Goal: Use online tool/utility: Utilize a website feature to perform a specific function

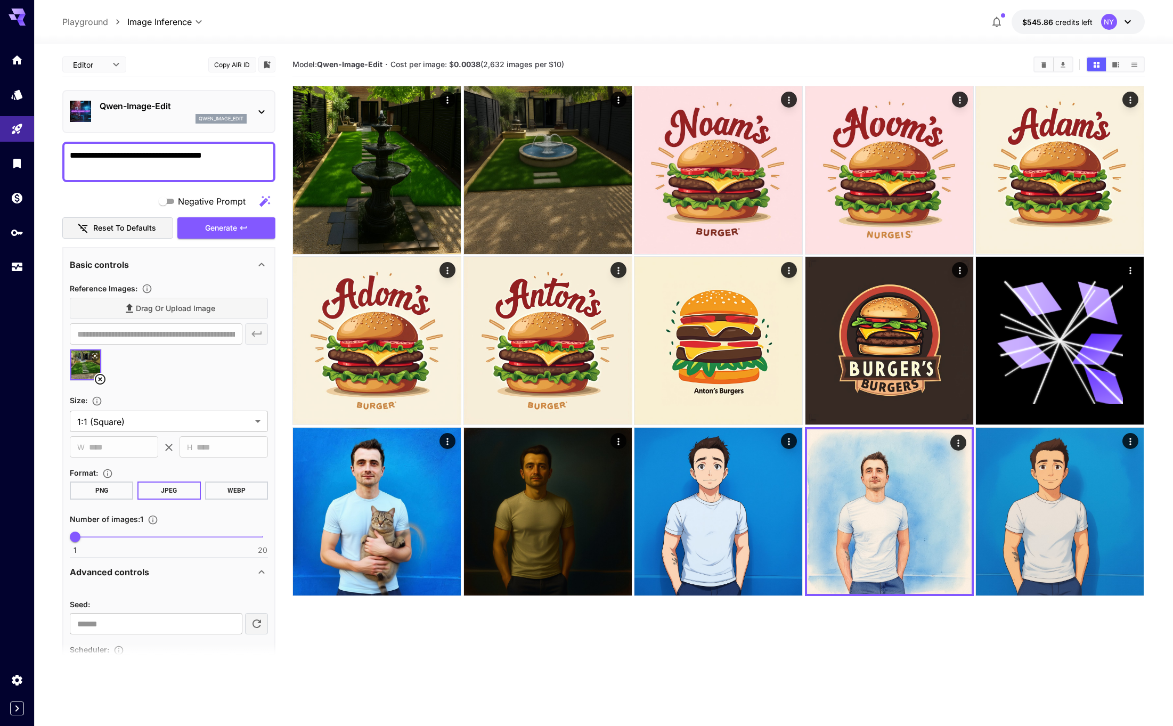
click at [236, 159] on textarea "**********" at bounding box center [169, 162] width 198 height 26
type textarea "**********"
click at [207, 317] on div "Drag or upload image" at bounding box center [169, 309] width 198 height 22
click at [212, 306] on div "Drag or upload image" at bounding box center [169, 309] width 198 height 22
click at [103, 376] on icon at bounding box center [100, 379] width 13 height 13
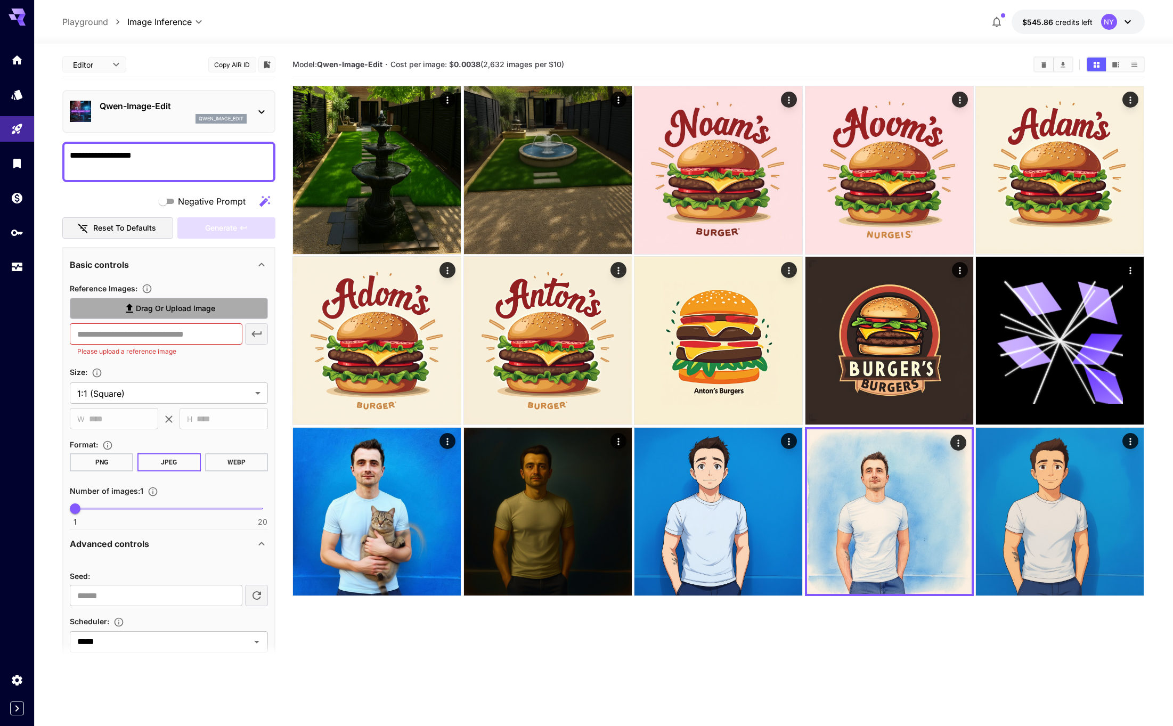
click at [154, 304] on span "Drag or upload image" at bounding box center [175, 308] width 79 height 13
click at [0, 0] on input "Drag or upload image" at bounding box center [0, 0] width 0 height 0
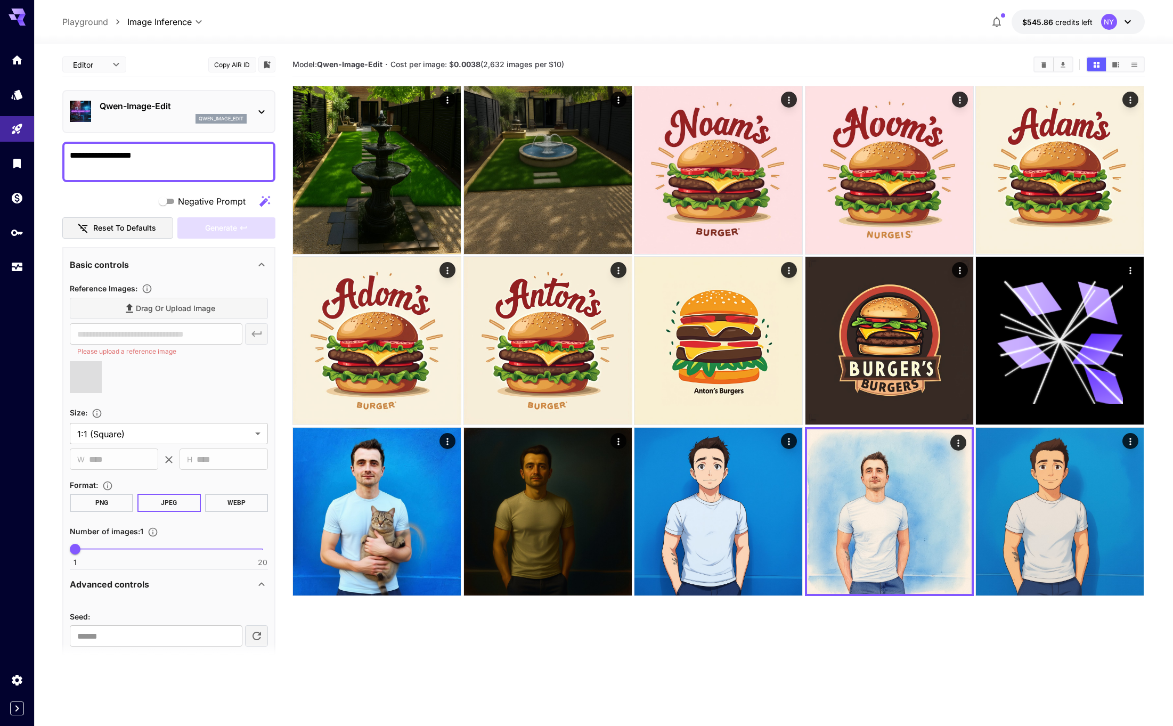
click at [150, 305] on div "Drag or upload image" at bounding box center [169, 309] width 198 height 22
type input "**********"
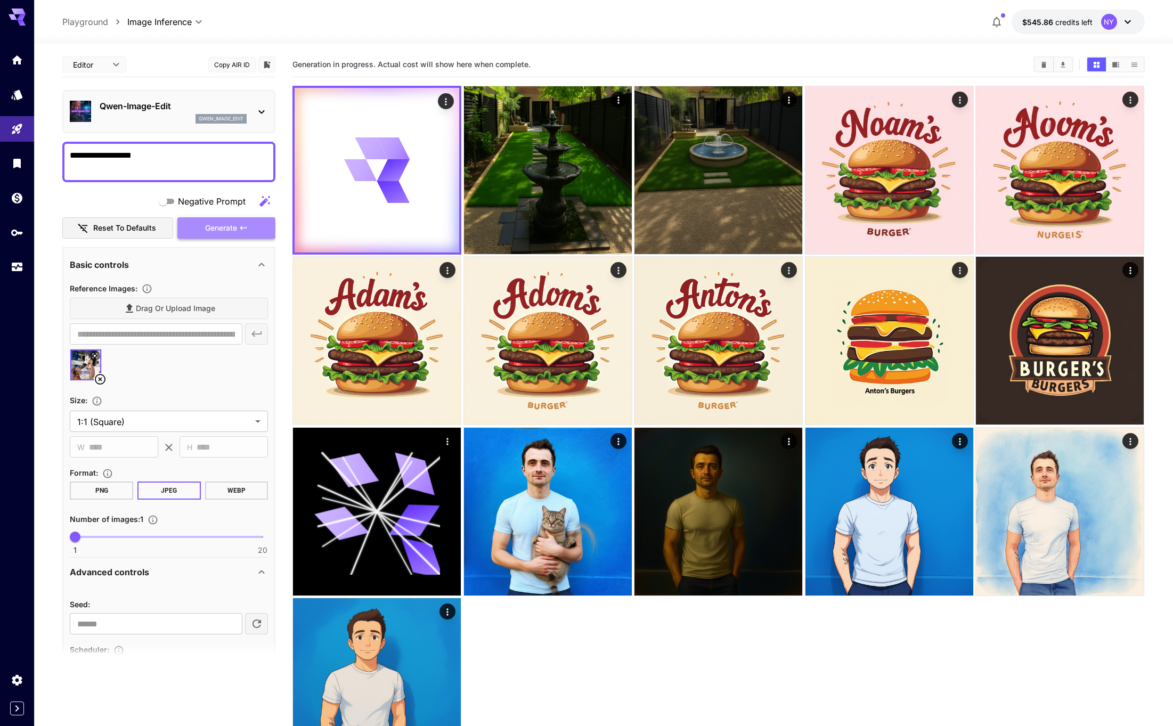
click at [236, 218] on button "Generate" at bounding box center [226, 228] width 98 height 22
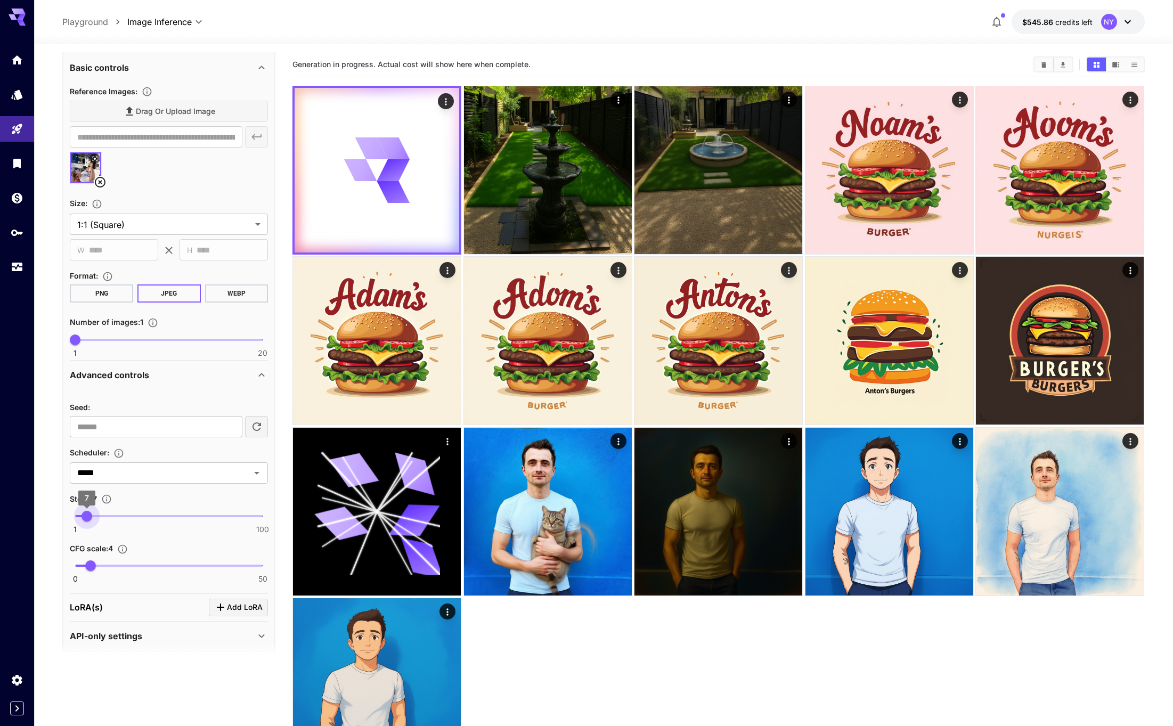
type input "*"
drag, startPoint x: 167, startPoint y: 514, endPoint x: 89, endPoint y: 514, distance: 77.7
click at [89, 514] on span "8" at bounding box center [88, 516] width 11 height 11
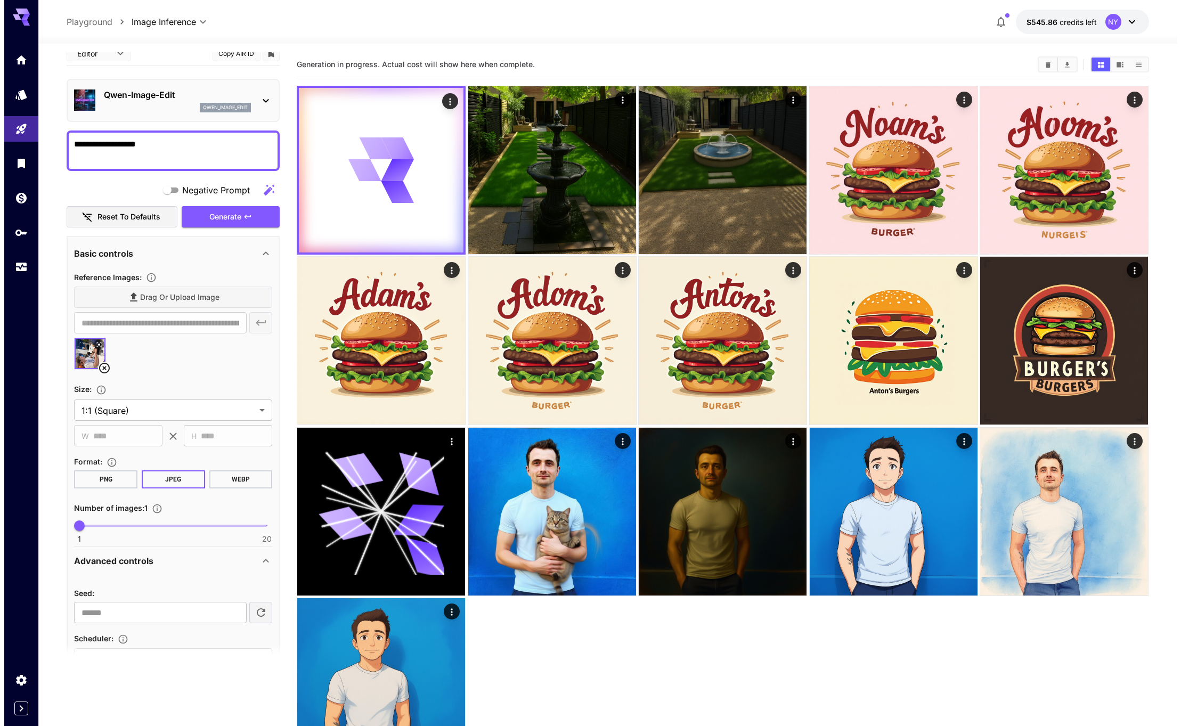
scroll to position [0, 0]
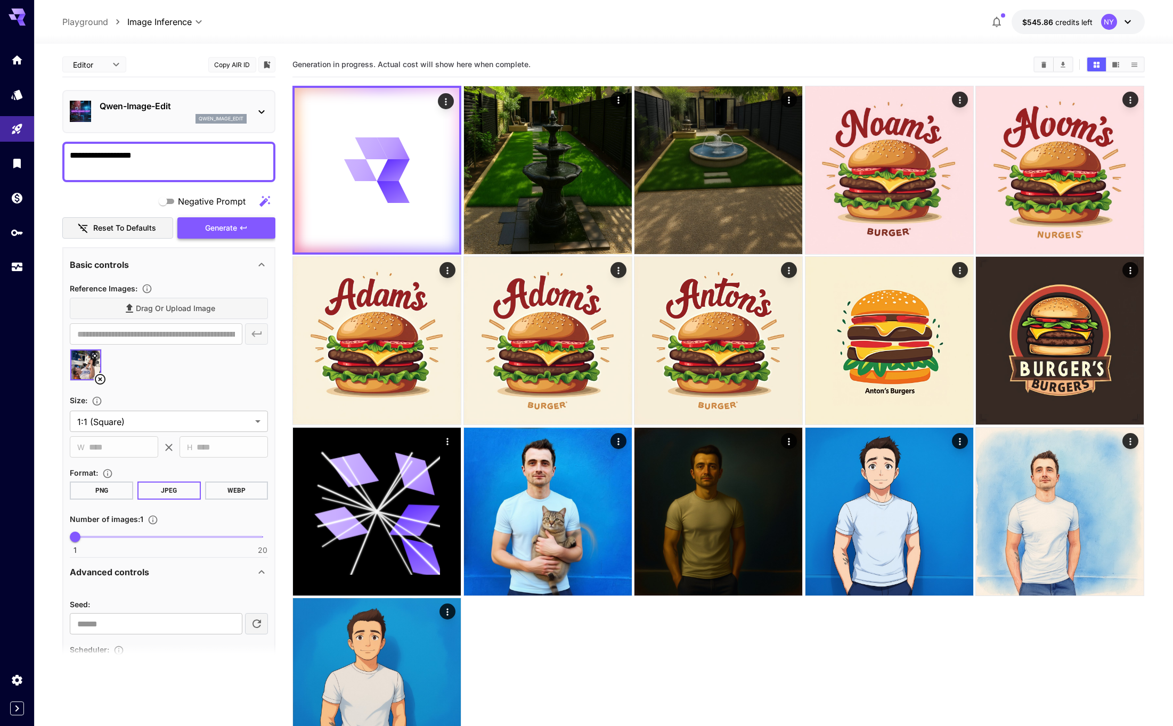
click at [233, 226] on span "Generate" at bounding box center [221, 228] width 32 height 13
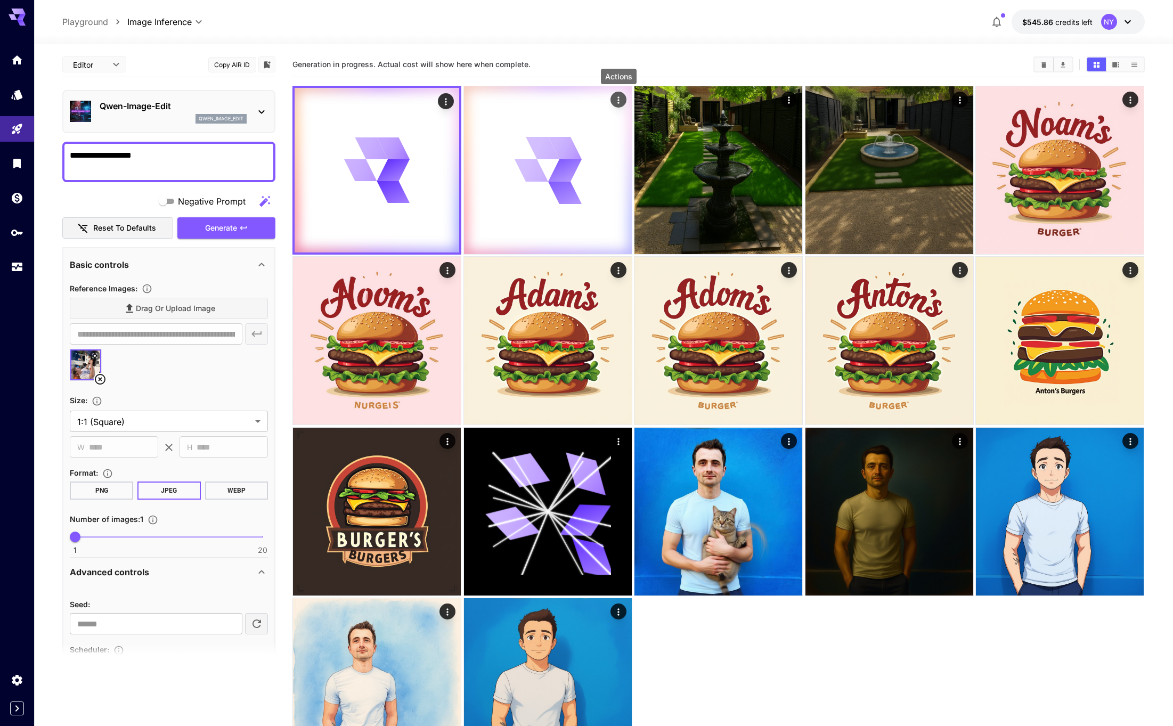
click at [619, 99] on icon "Actions" at bounding box center [618, 100] width 11 height 11
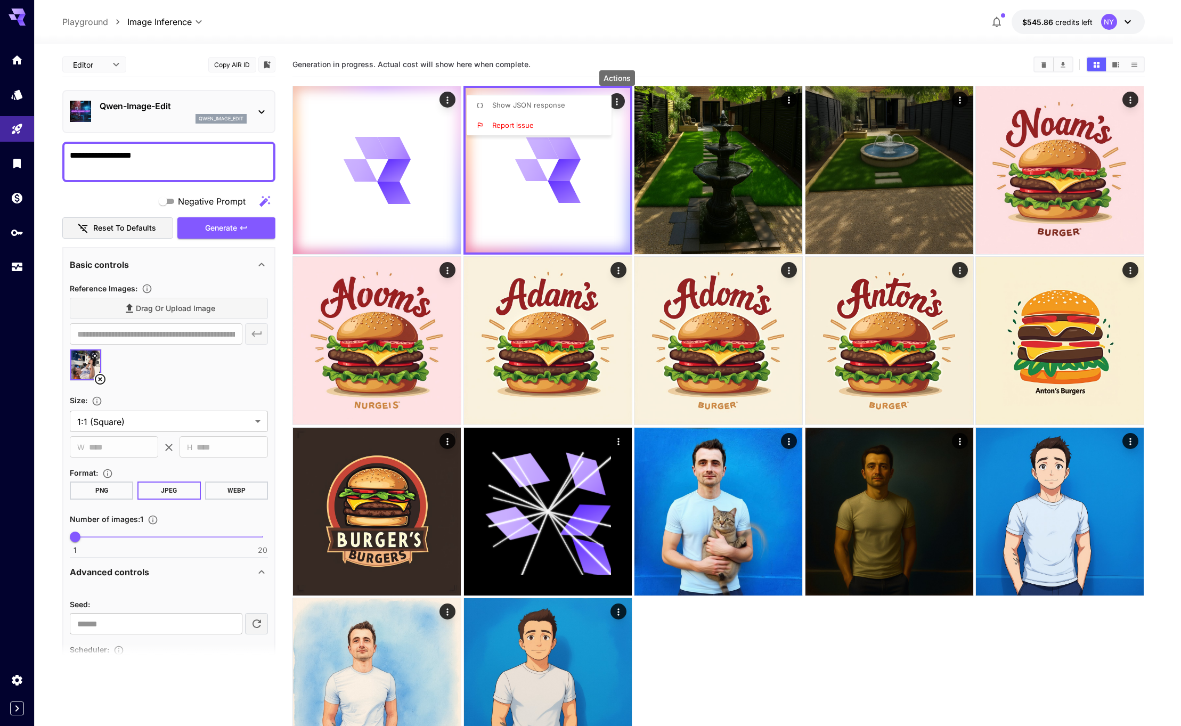
click at [582, 71] on div at bounding box center [590, 363] width 1181 height 726
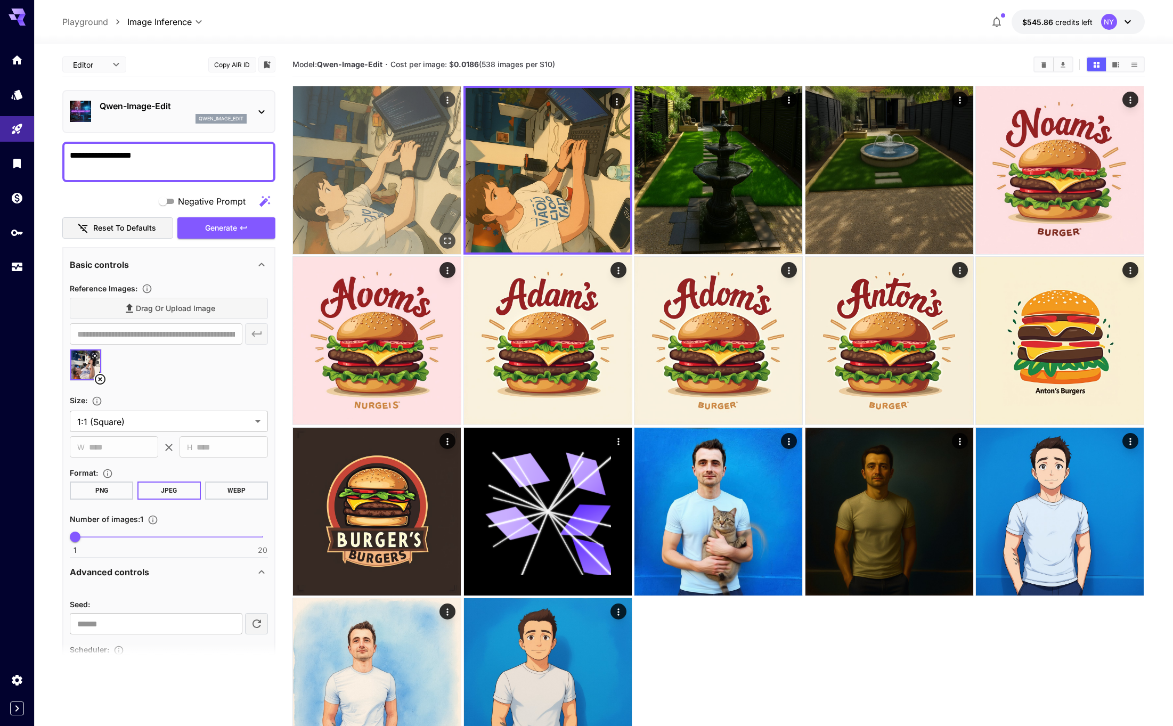
click at [394, 171] on img at bounding box center [377, 170] width 168 height 168
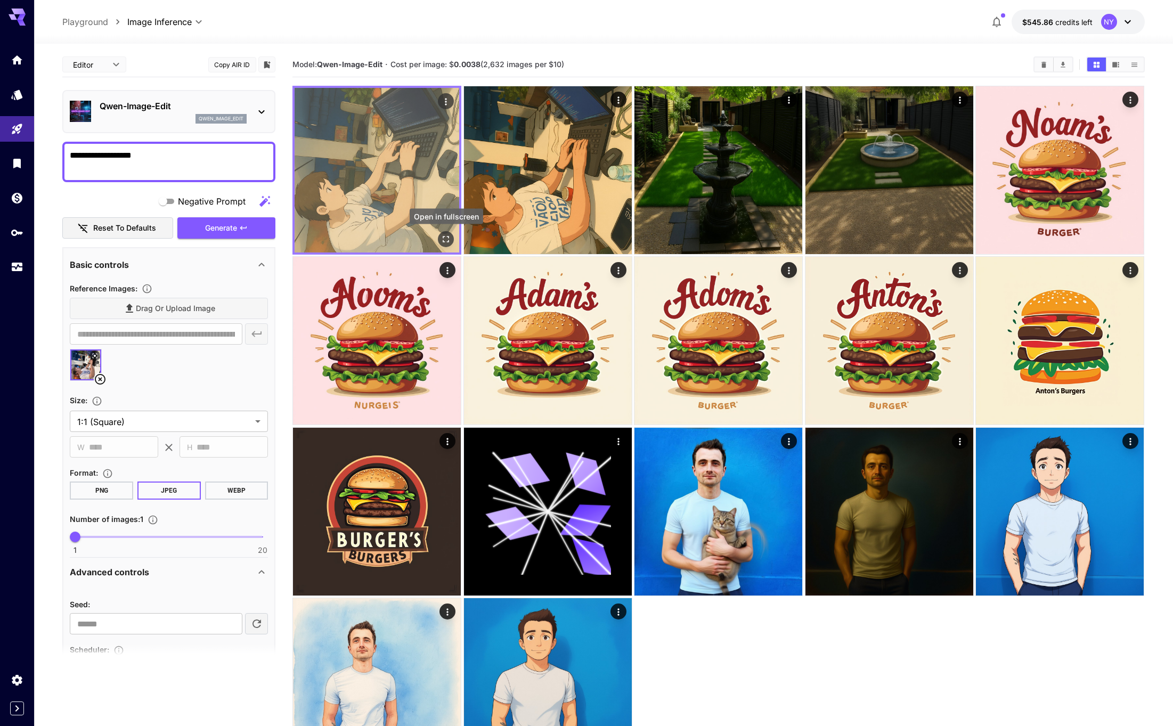
click at [446, 240] on icon "Open in fullscreen" at bounding box center [446, 239] width 11 height 11
